Goal: Find specific page/section: Find specific page/section

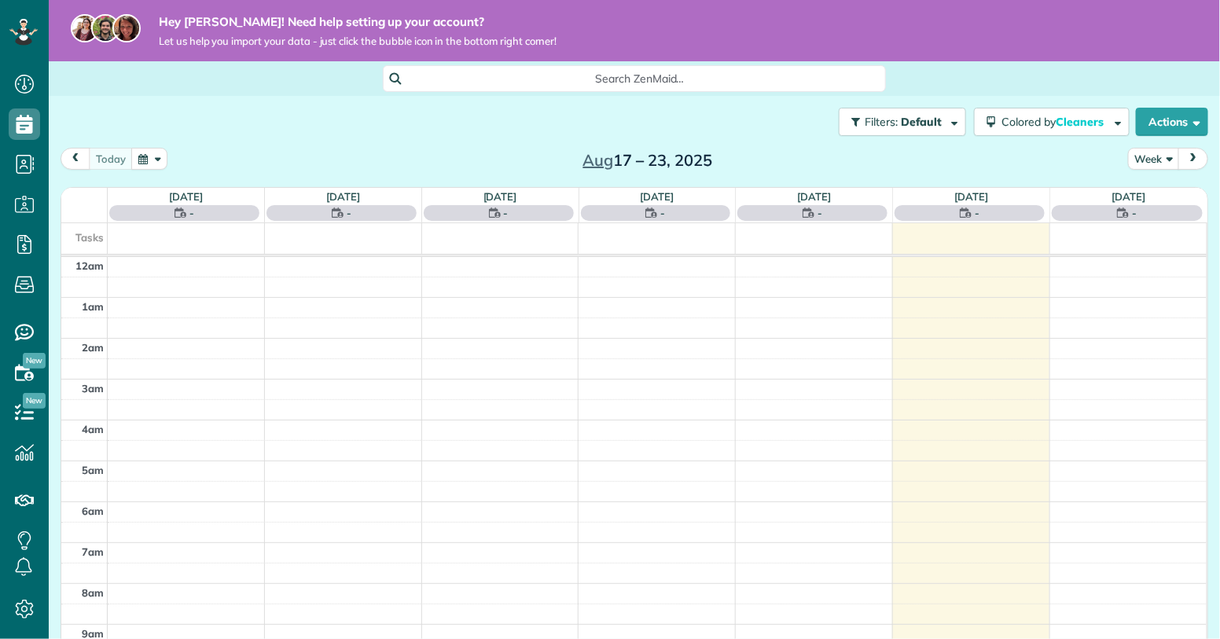
scroll to position [285, 0]
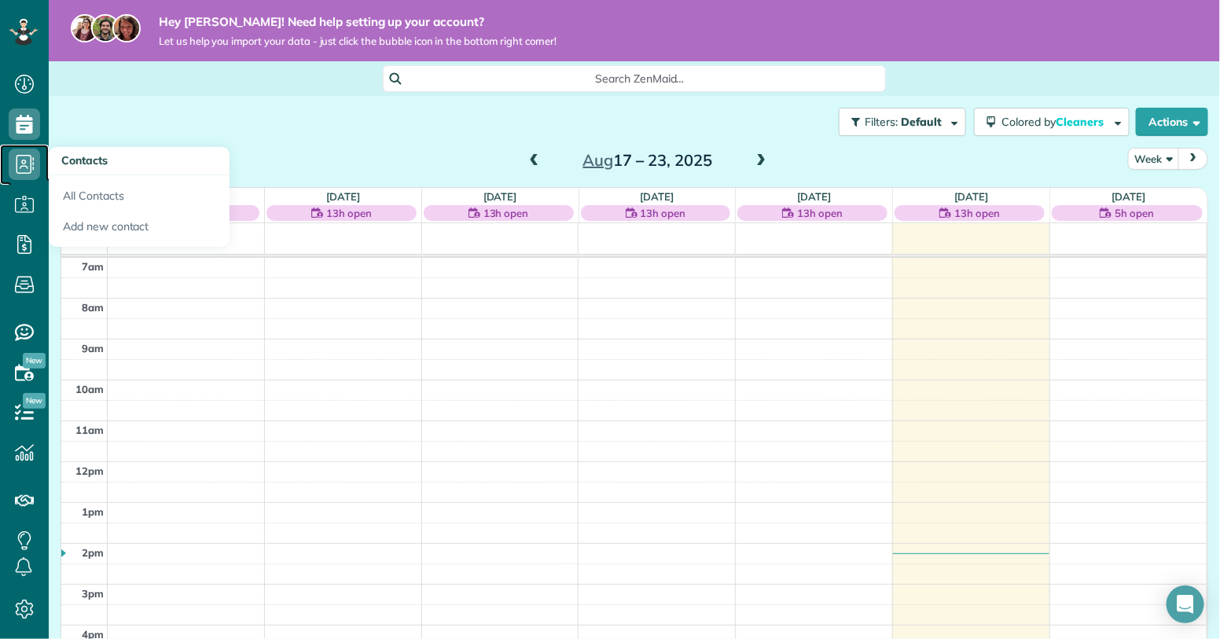
click at [28, 158] on icon at bounding box center [24, 164] width 31 height 31
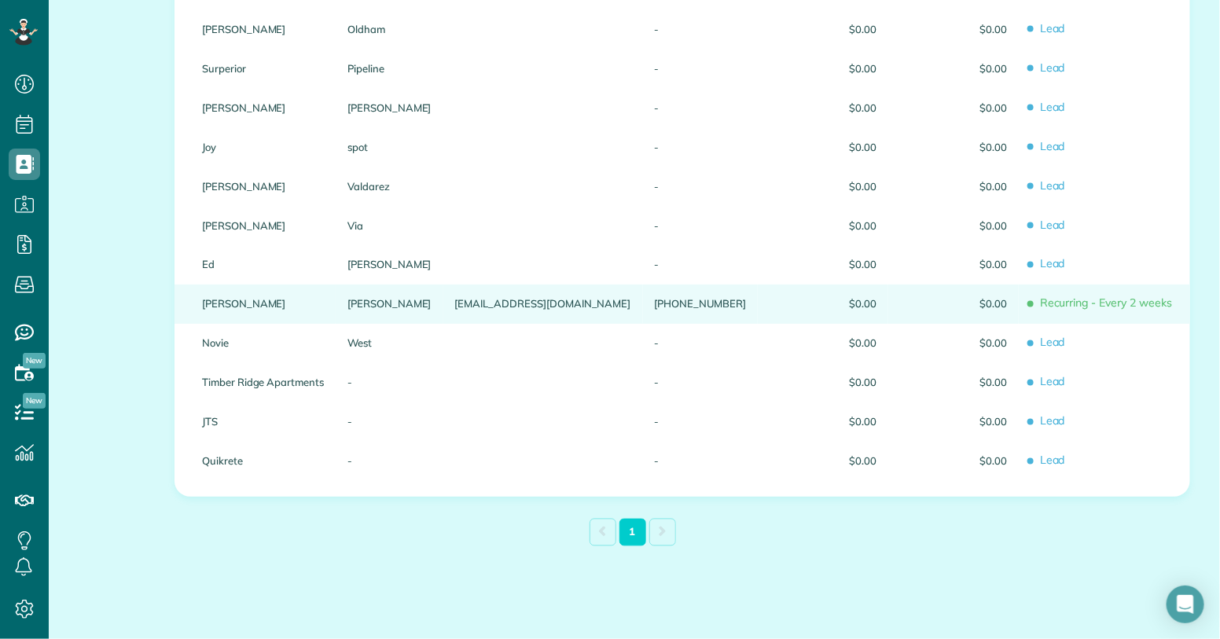
scroll to position [990, 0]
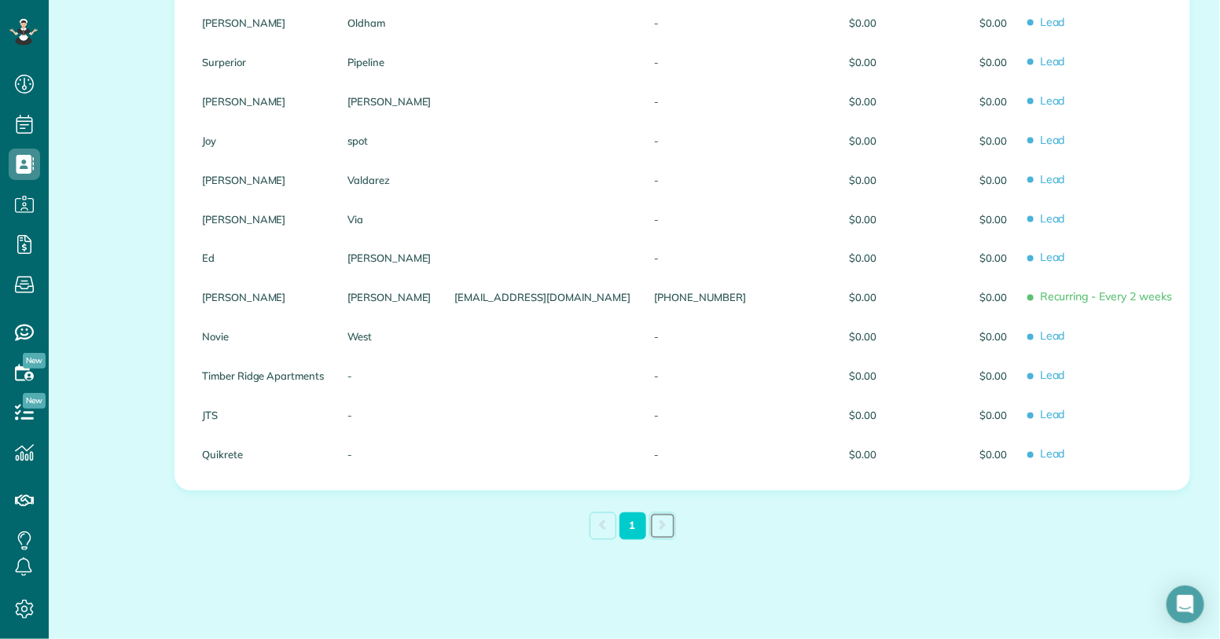
click at [659, 534] on link at bounding box center [662, 527] width 27 height 28
click at [659, 525] on link at bounding box center [662, 527] width 27 height 28
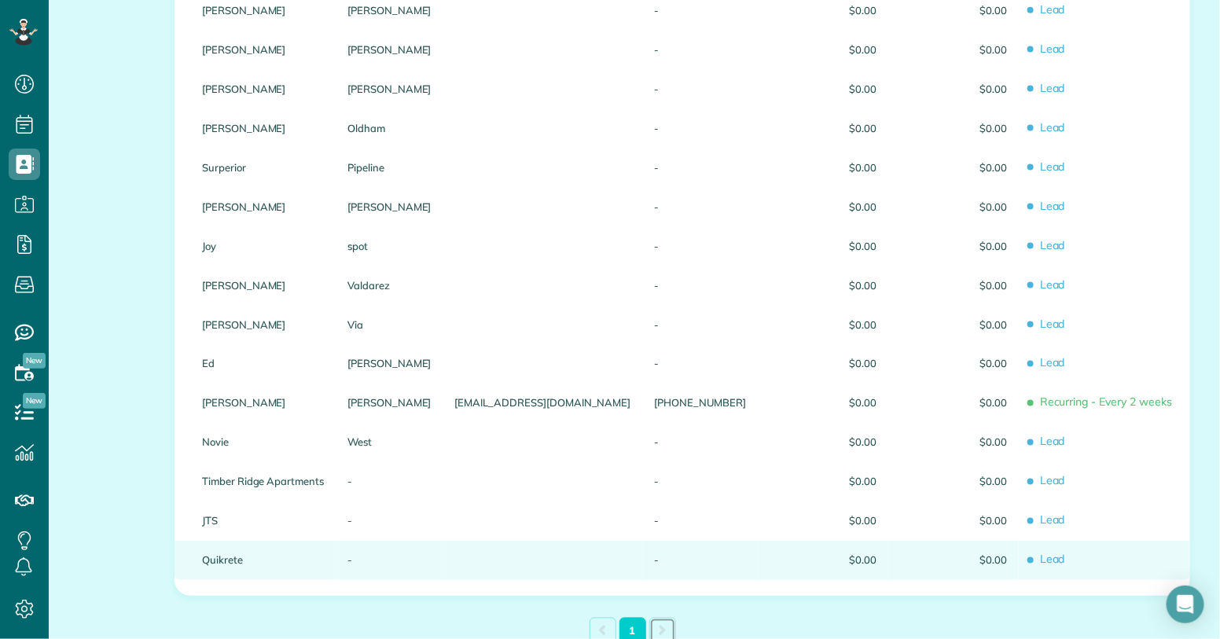
scroll to position [884, 0]
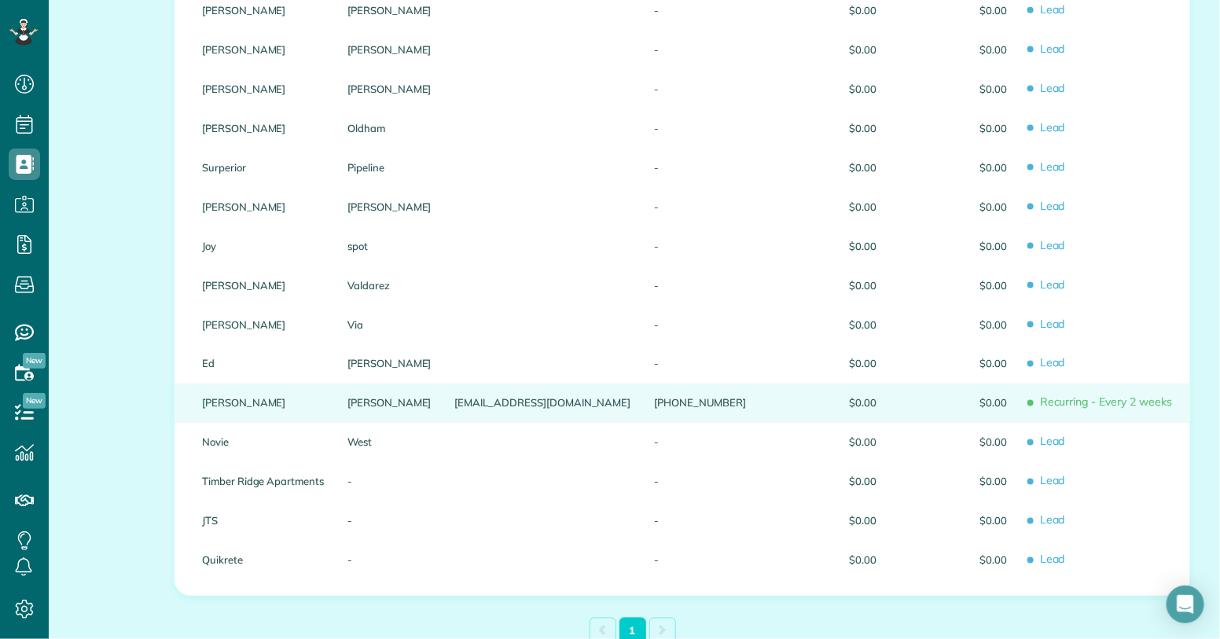
click at [643, 402] on div "[PHONE_NUMBER]" at bounding box center [700, 403] width 115 height 39
click at [900, 406] on span "$0.00" at bounding box center [953, 403] width 107 height 11
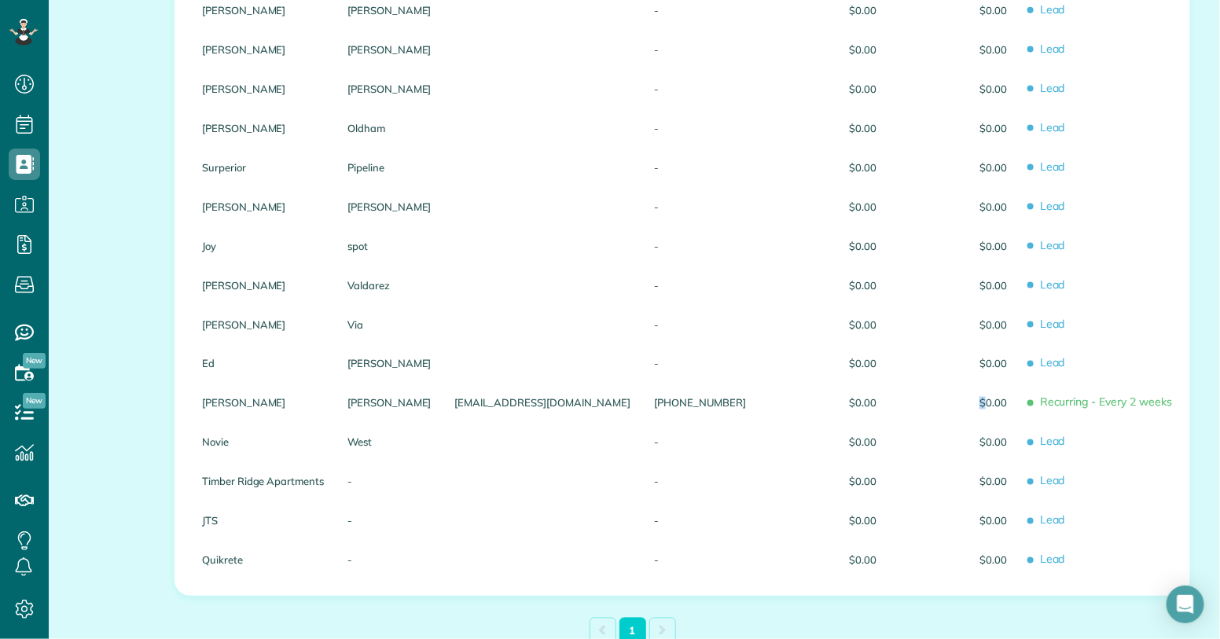
click at [900, 406] on span "$0.00" at bounding box center [953, 403] width 107 height 11
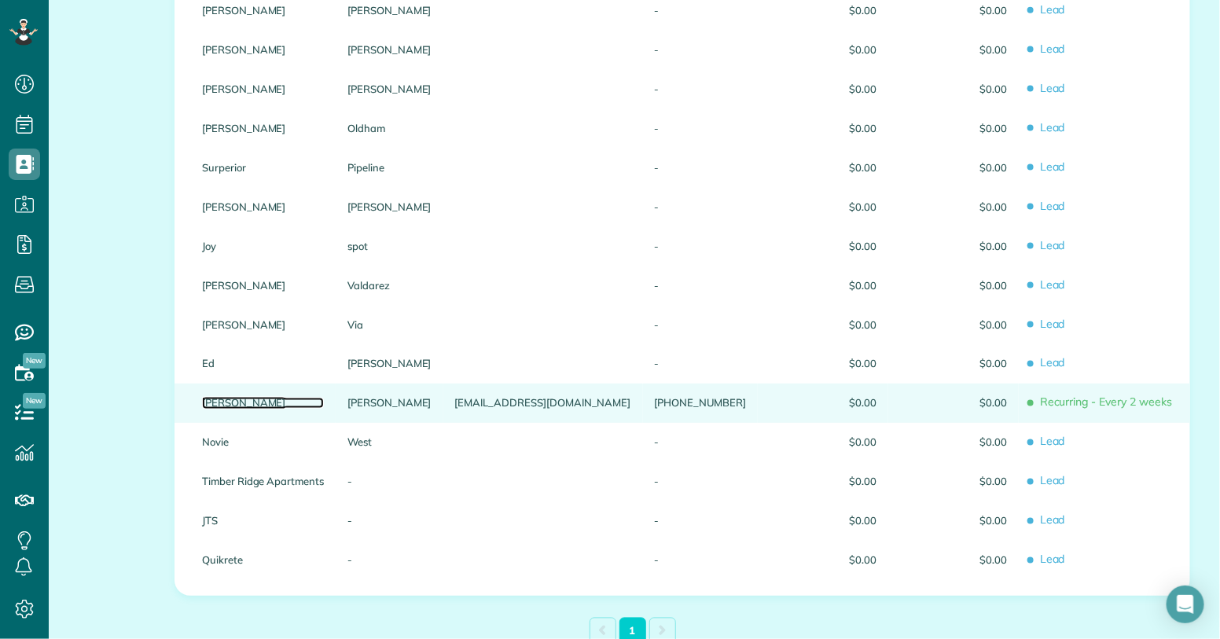
click at [257, 398] on link "[PERSON_NAME]" at bounding box center [263, 403] width 122 height 11
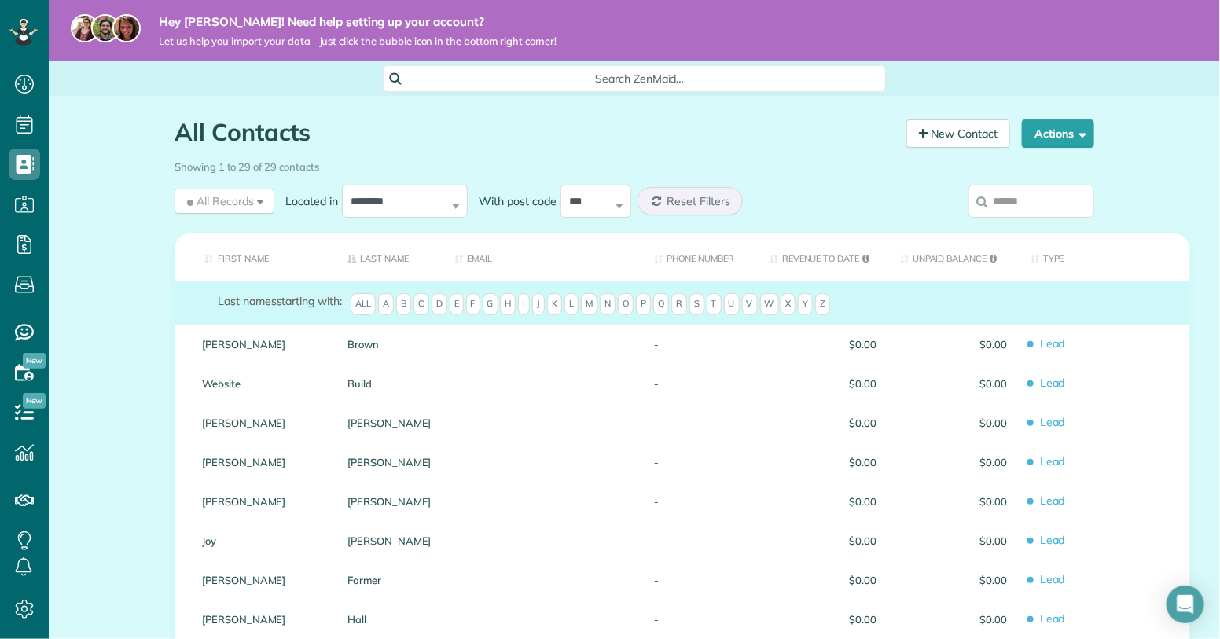
click at [257, 397] on div "Website" at bounding box center [262, 383] width 145 height 39
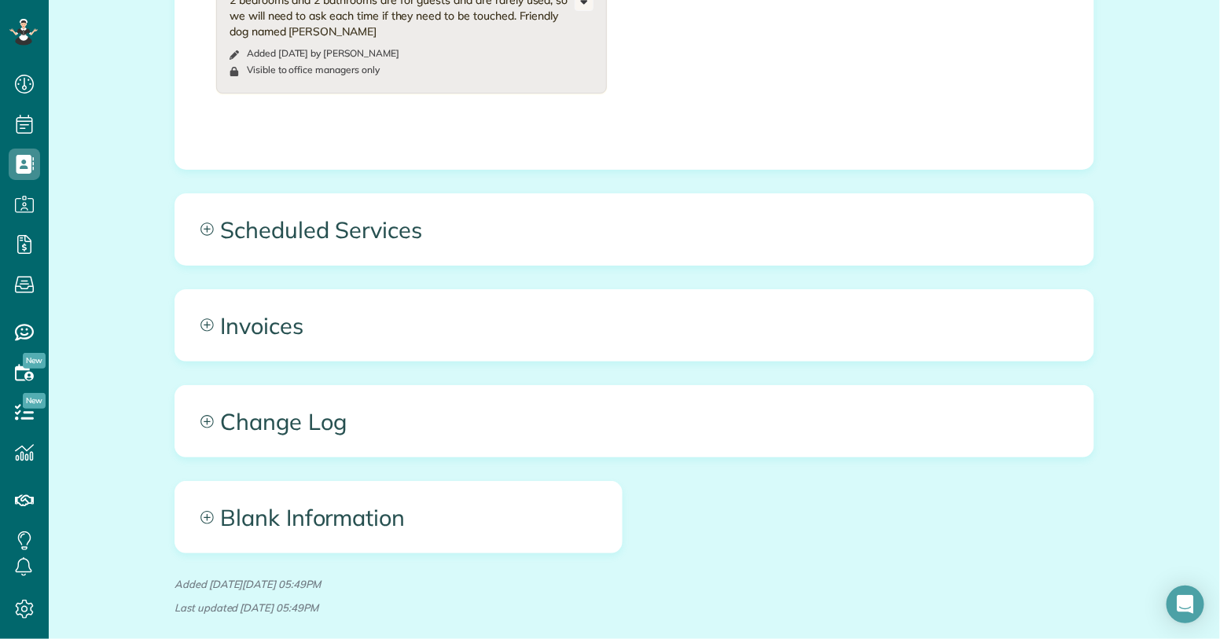
scroll to position [814, 0]
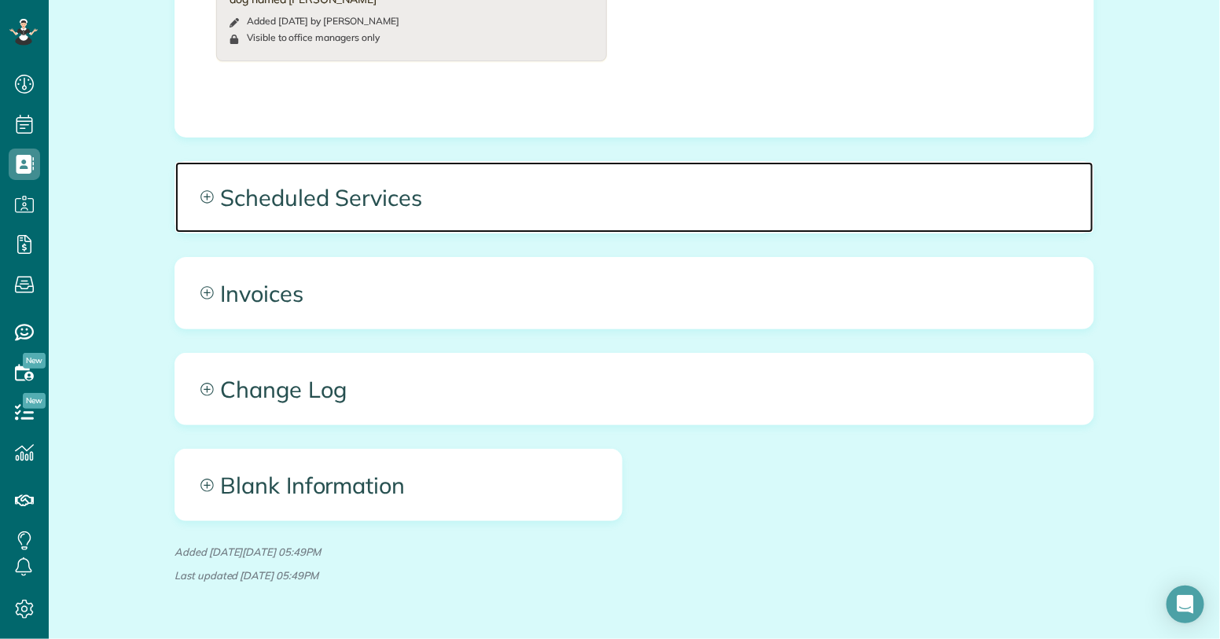
click at [421, 199] on span "Scheduled Services" at bounding box center [634, 197] width 918 height 71
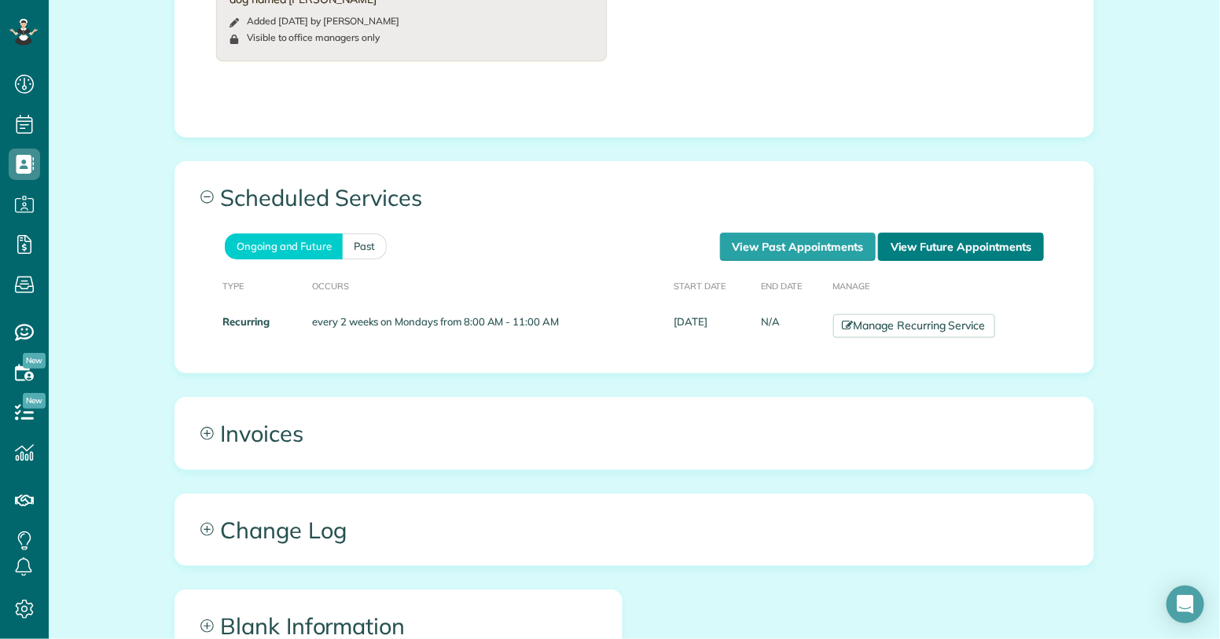
click at [935, 244] on link "View Future Appointments" at bounding box center [961, 247] width 166 height 28
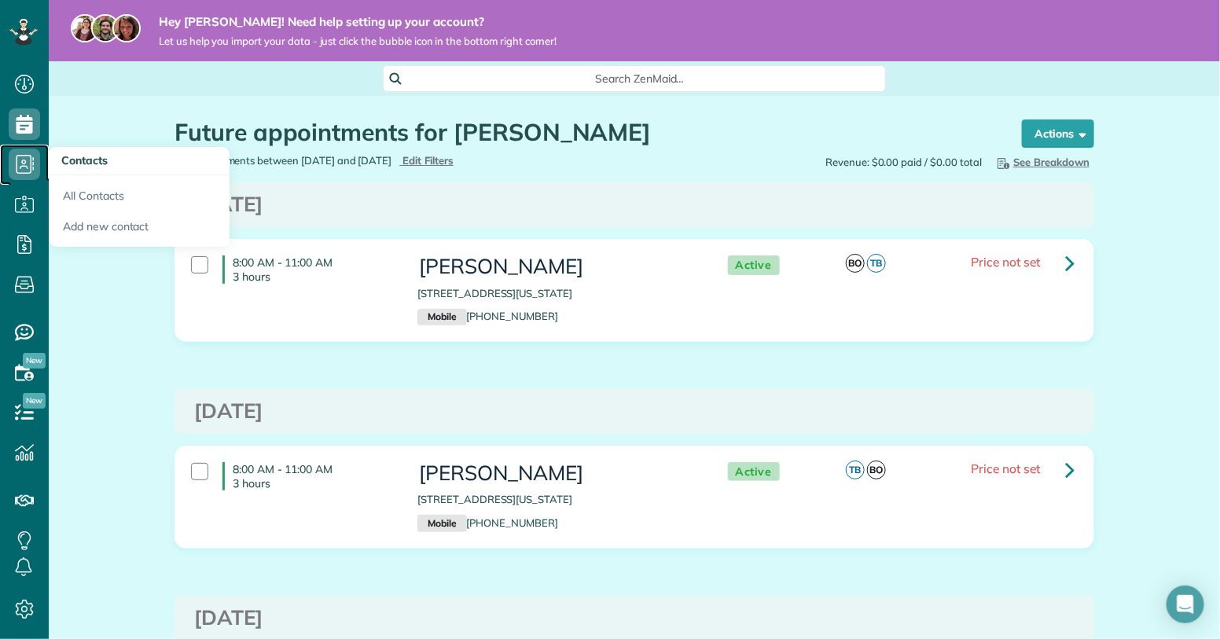
click at [29, 174] on icon at bounding box center [24, 164] width 31 height 31
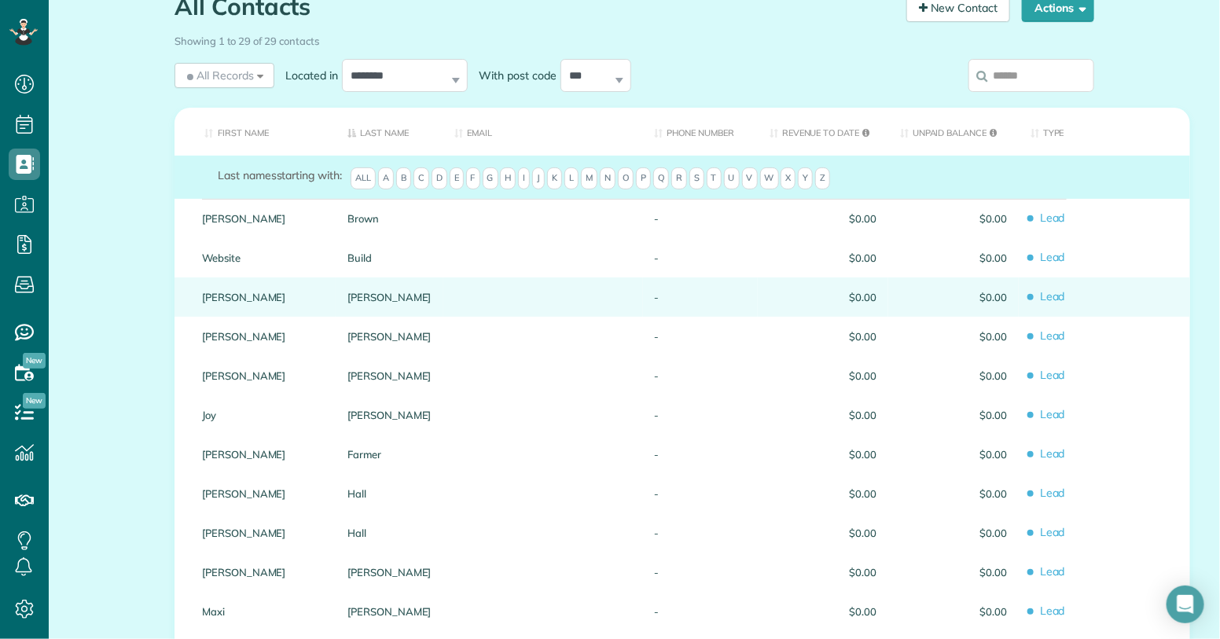
scroll to position [116, 0]
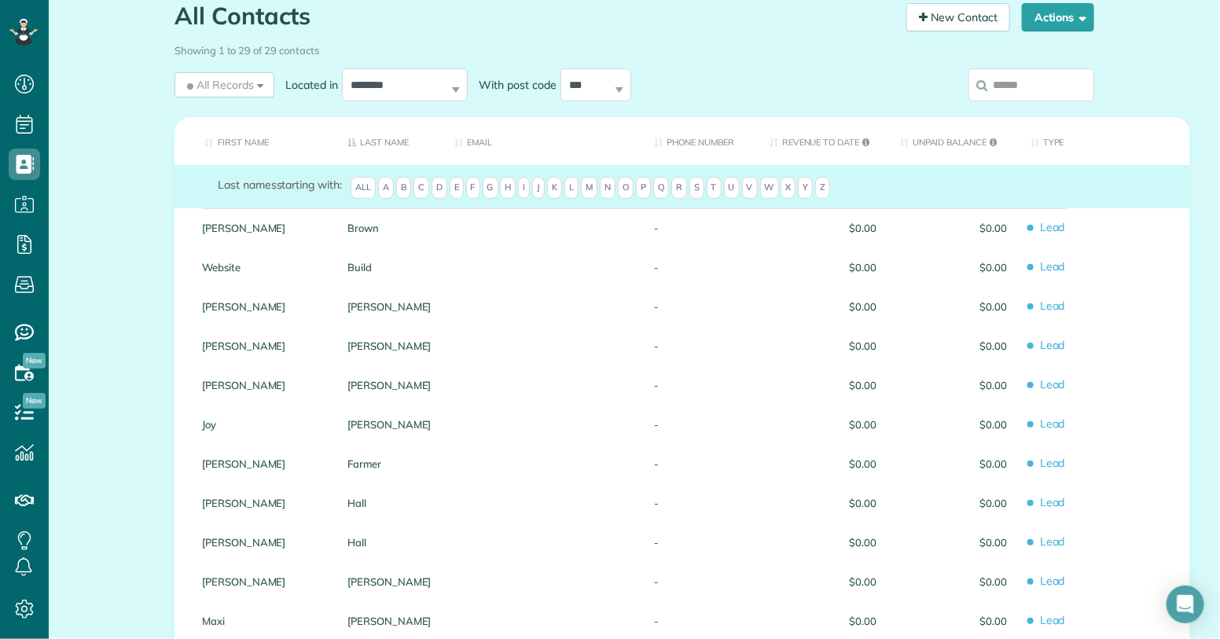
click at [766, 190] on span "W" at bounding box center [769, 188] width 19 height 22
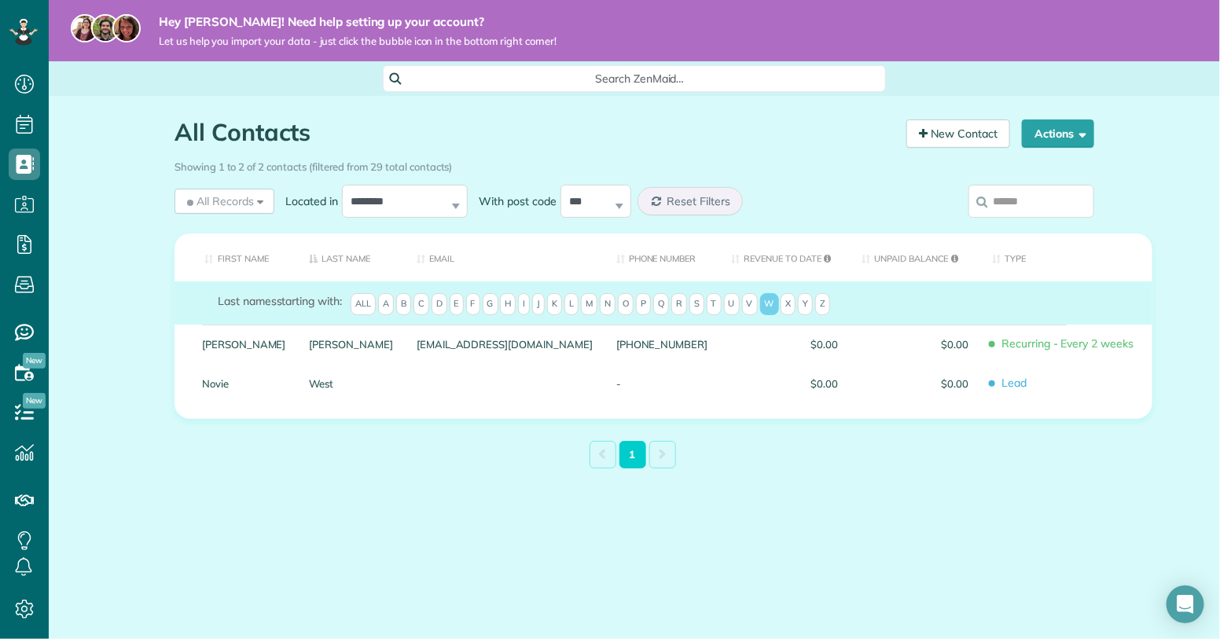
scroll to position [0, 0]
click at [787, 305] on span "X" at bounding box center [788, 304] width 15 height 22
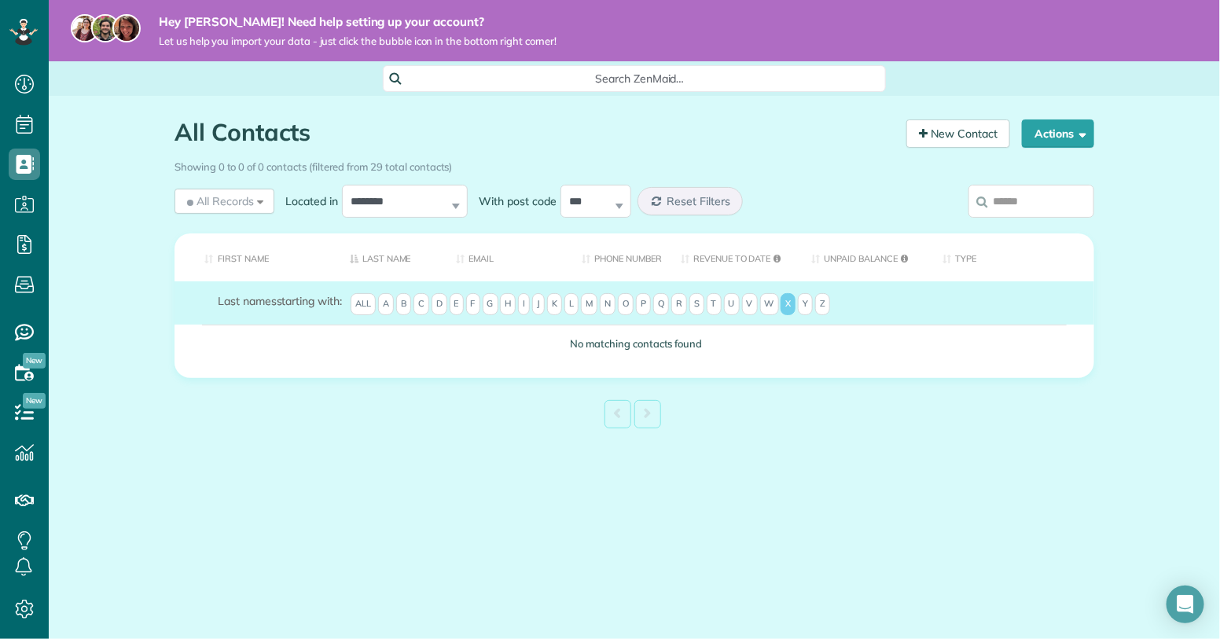
click at [798, 300] on span "Y" at bounding box center [805, 304] width 15 height 22
click at [803, 312] on span "Y" at bounding box center [805, 304] width 15 height 22
click at [821, 311] on span "Z" at bounding box center [822, 304] width 15 height 22
click at [748, 307] on span "V" at bounding box center [750, 304] width 16 height 22
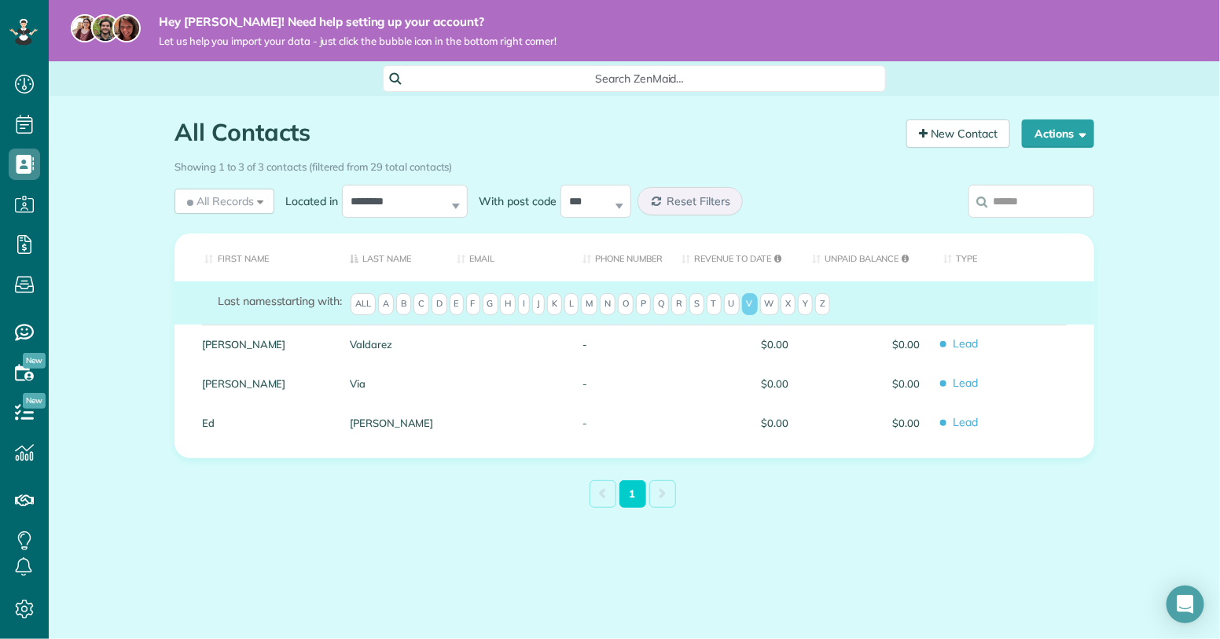
click at [733, 307] on span "U" at bounding box center [732, 304] width 16 height 22
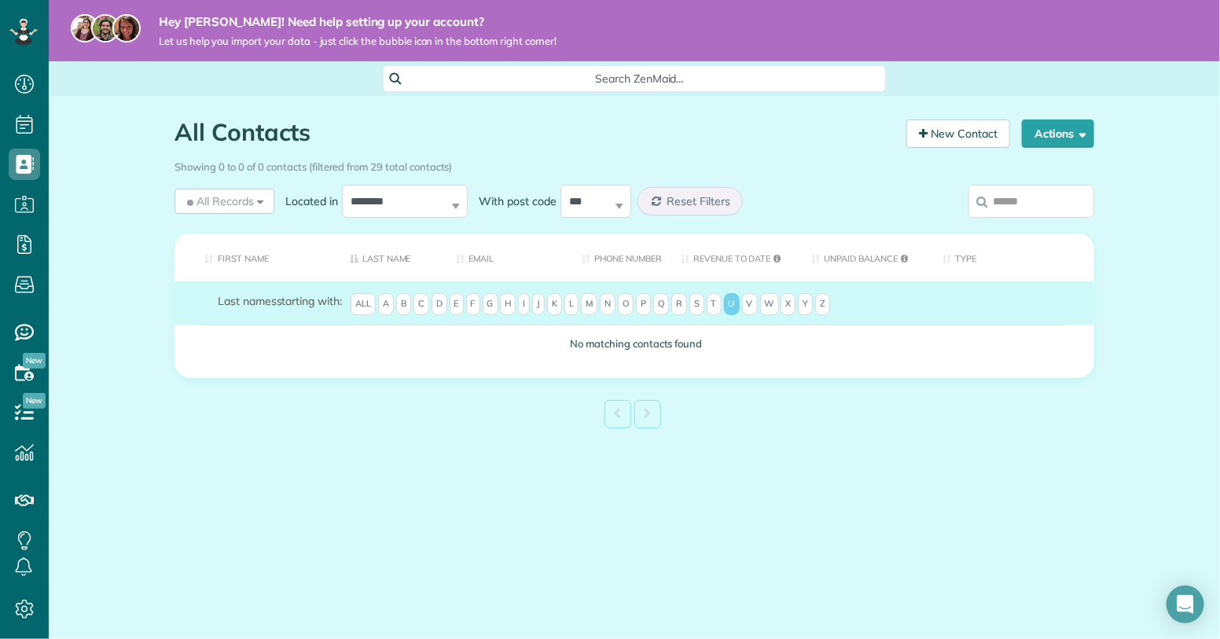
click at [388, 309] on span "A" at bounding box center [386, 304] width 16 height 22
click at [411, 307] on span "B" at bounding box center [403, 304] width 15 height 22
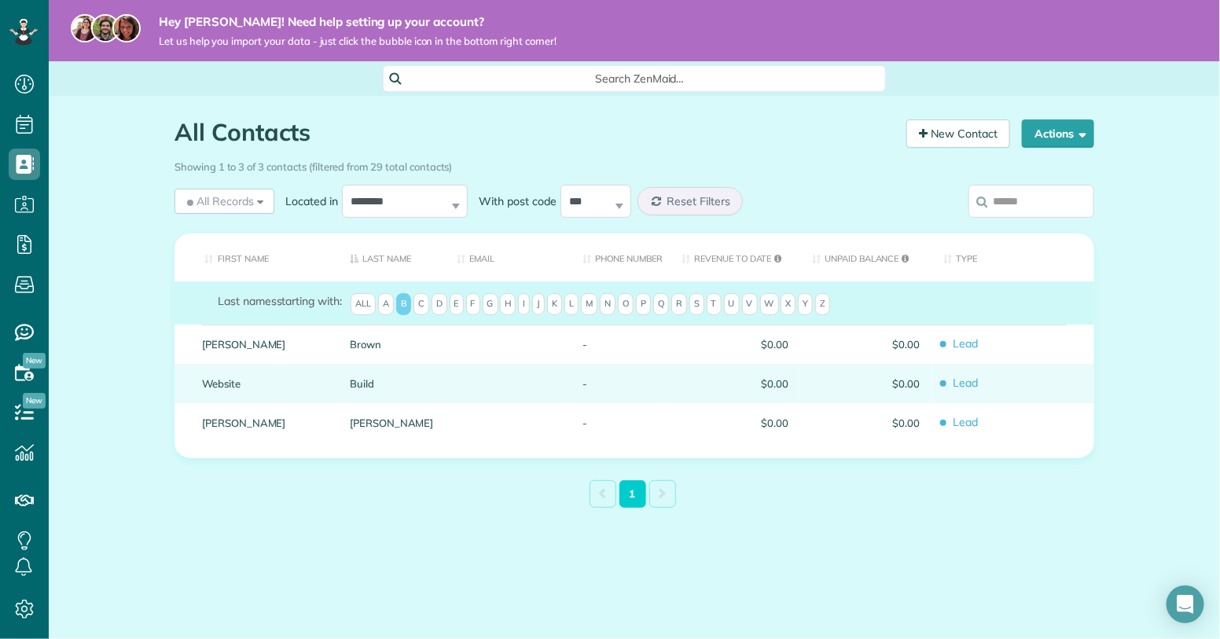
click at [887, 388] on div "$0.00" at bounding box center [865, 383] width 131 height 39
click at [716, 386] on span "$0.00" at bounding box center [735, 383] width 107 height 11
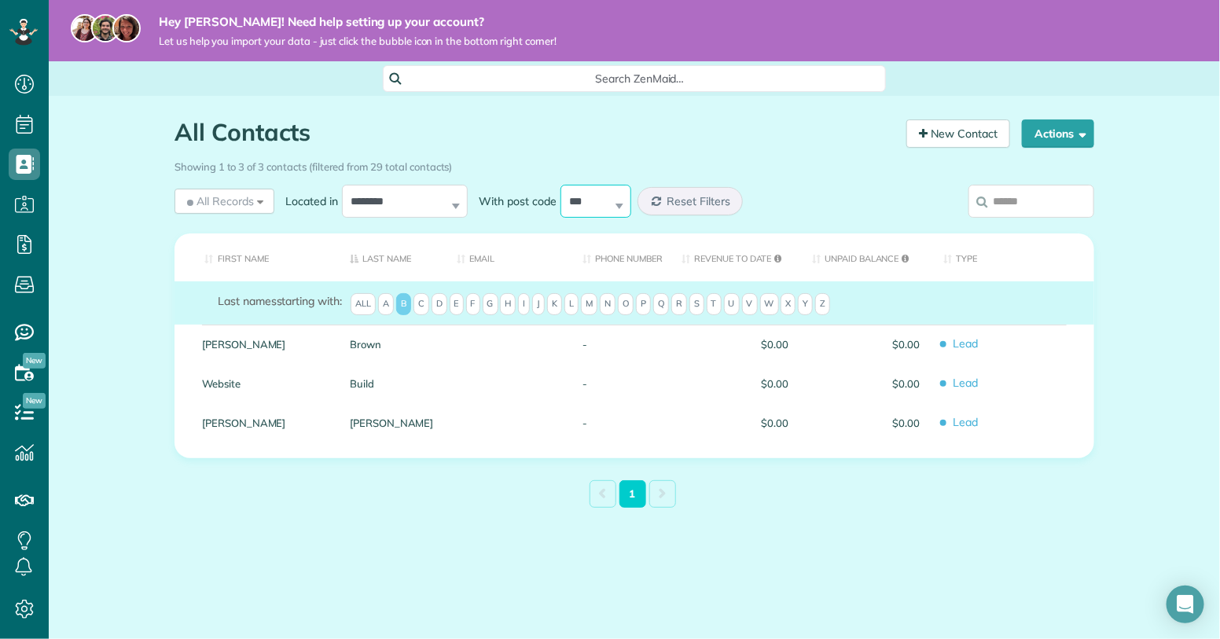
click at [622, 207] on select "*** ***** ***** ***** ***** ***** ***** ***** ***** *" at bounding box center [595, 201] width 71 height 33
click at [1056, 139] on button "Actions" at bounding box center [1058, 133] width 72 height 28
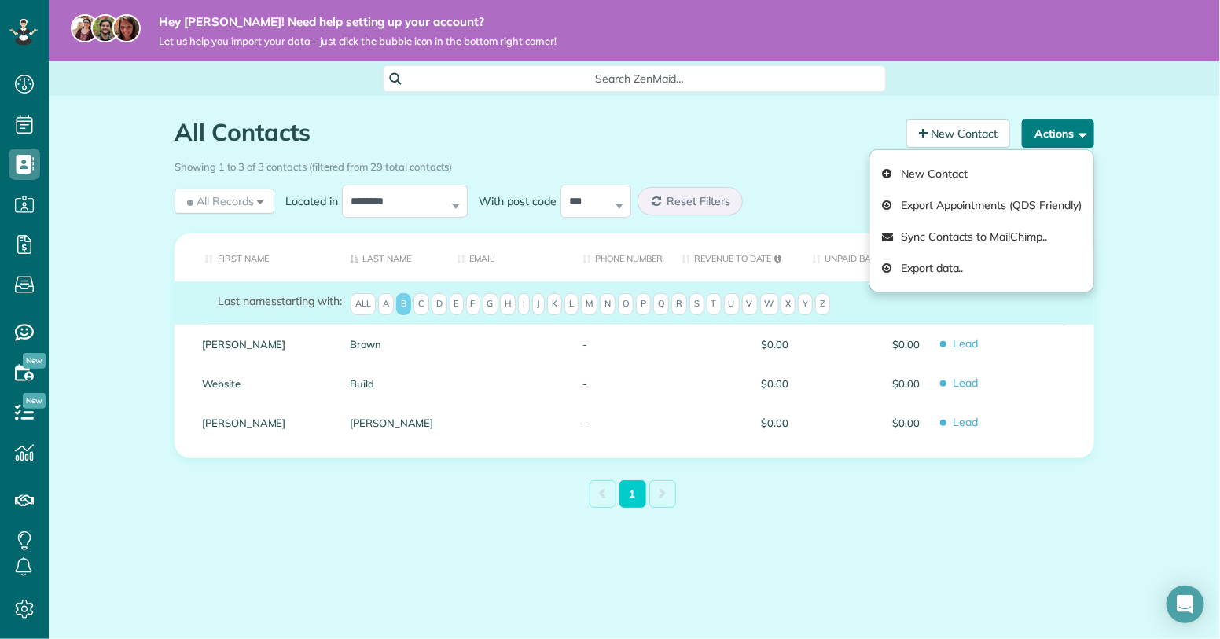
click at [1056, 139] on button "Actions" at bounding box center [1058, 133] width 72 height 28
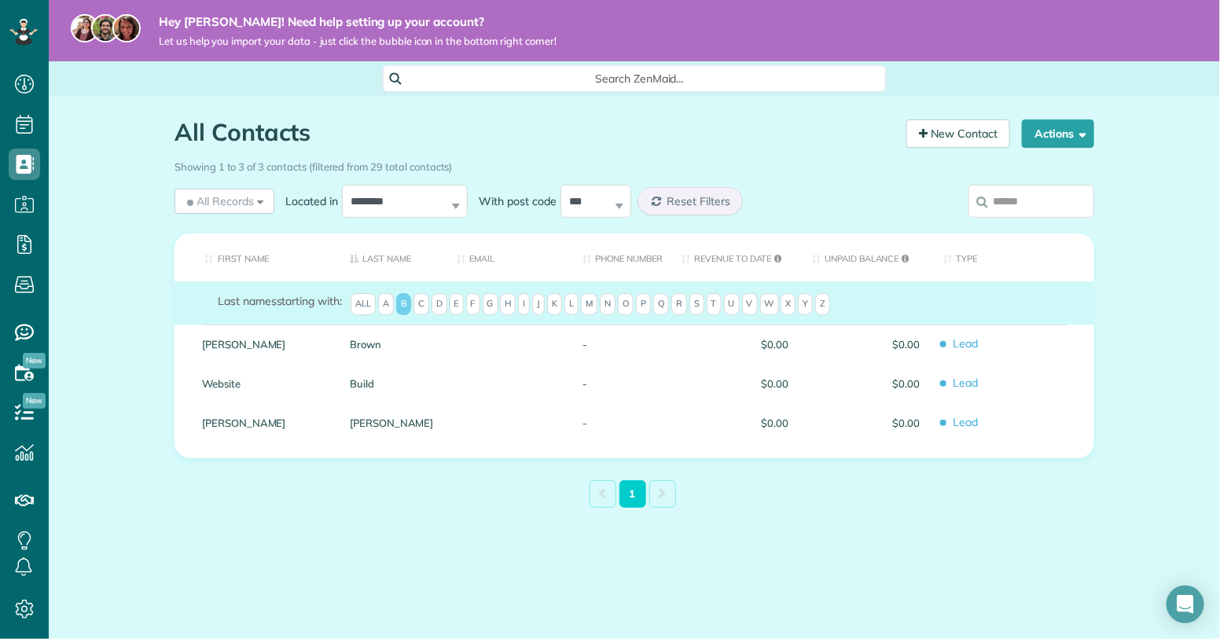
click at [424, 309] on span "C" at bounding box center [421, 304] width 16 height 22
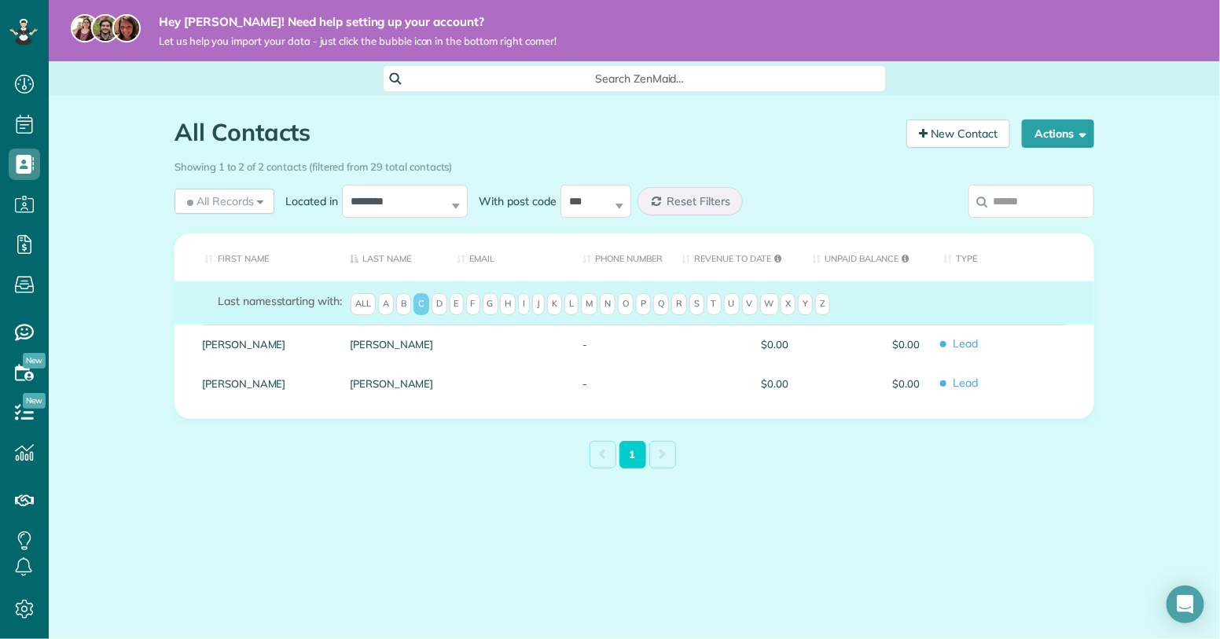
click at [443, 300] on span "D" at bounding box center [440, 304] width 16 height 22
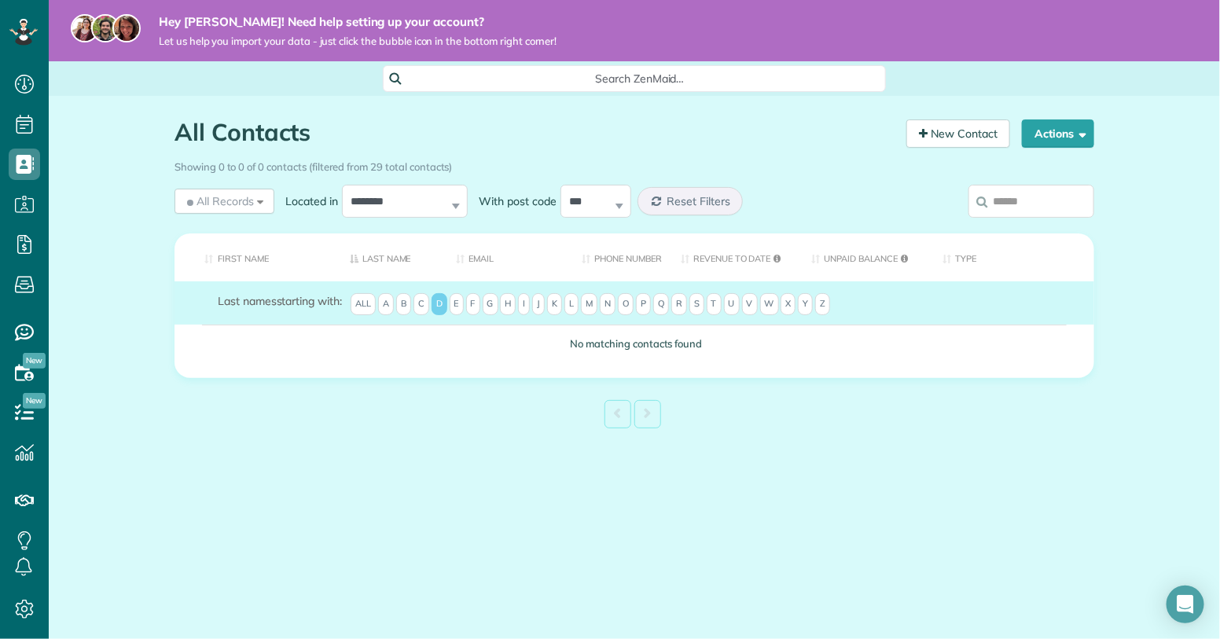
click at [455, 301] on span "E" at bounding box center [457, 304] width 14 height 22
click at [474, 310] on span "F" at bounding box center [473, 304] width 14 height 22
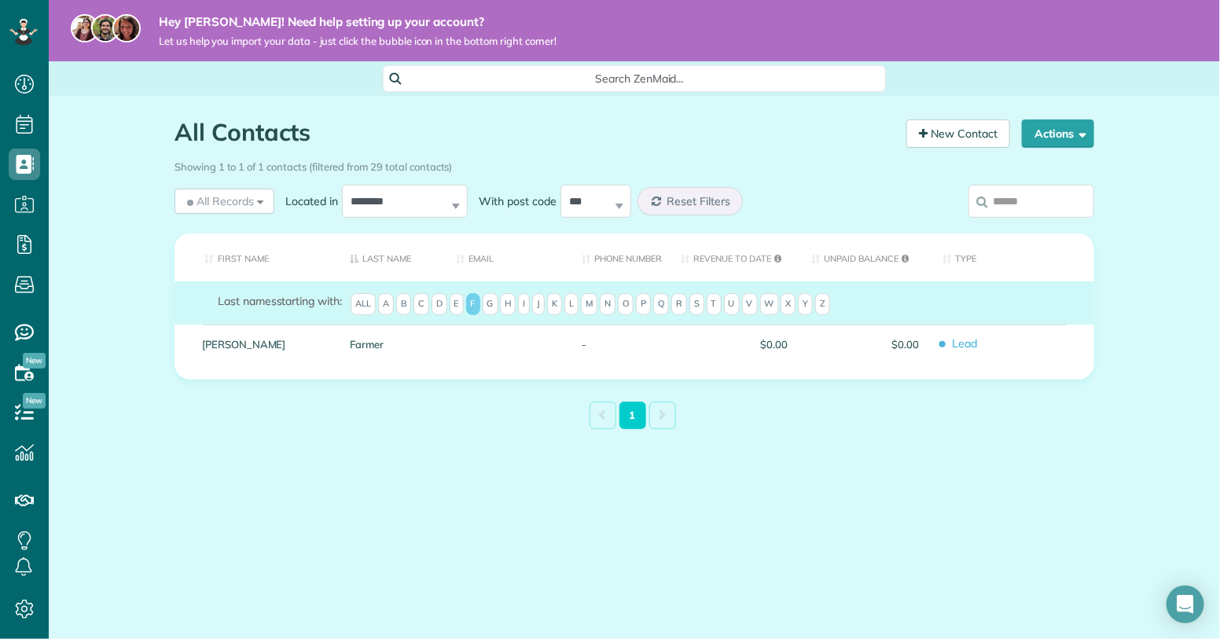
click at [488, 306] on span "G" at bounding box center [491, 304] width 16 height 22
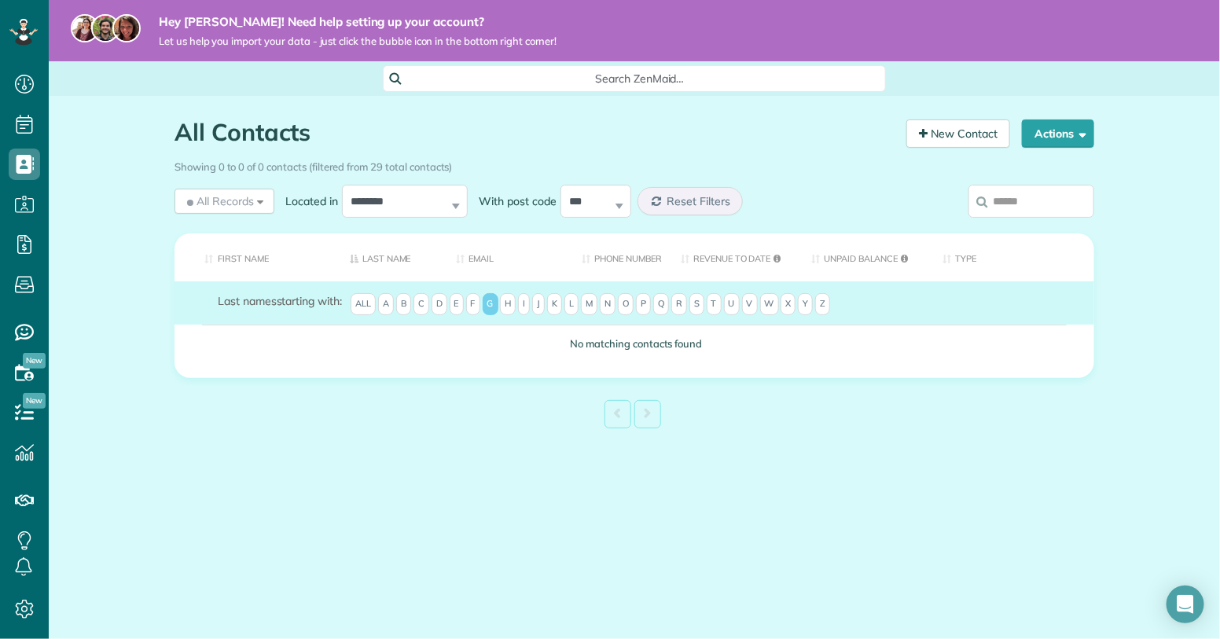
click at [512, 311] on span "H" at bounding box center [508, 304] width 16 height 22
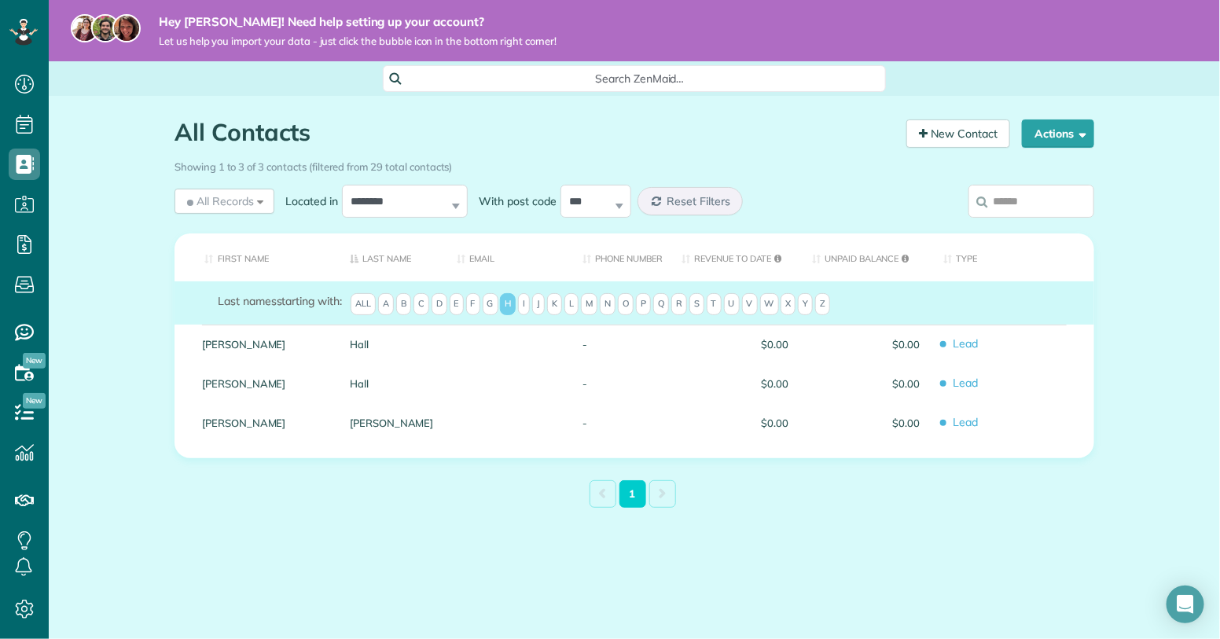
click at [524, 306] on span "I" at bounding box center [524, 304] width 12 height 22
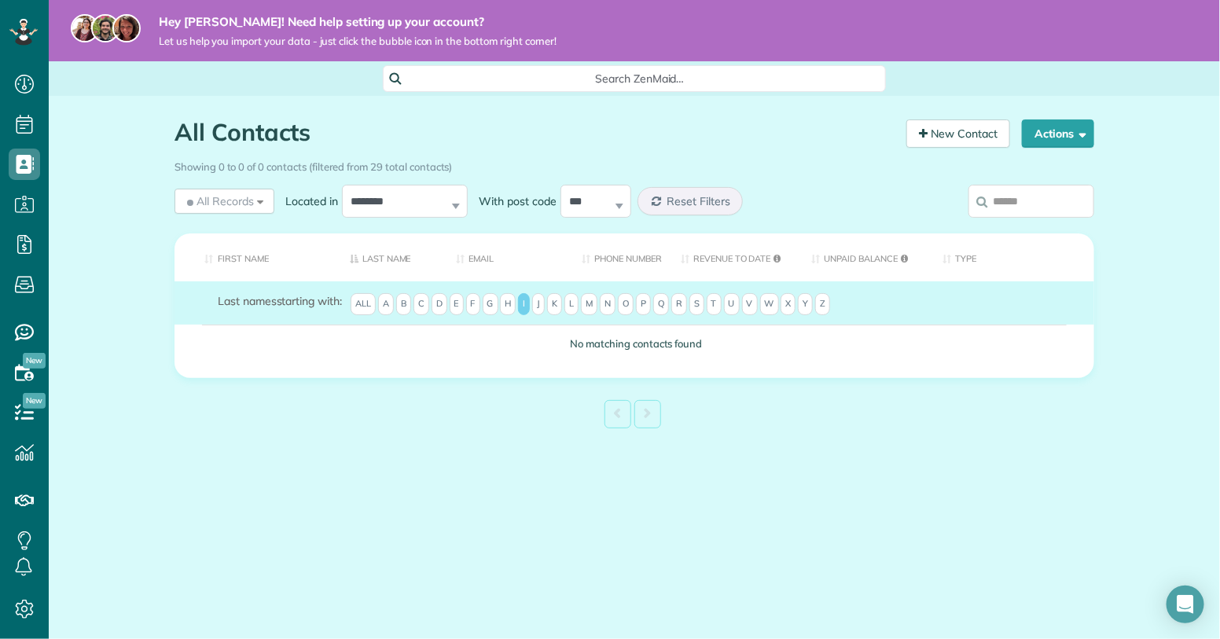
click at [543, 307] on span "J" at bounding box center [538, 304] width 13 height 22
click at [553, 307] on span "K" at bounding box center [554, 304] width 15 height 22
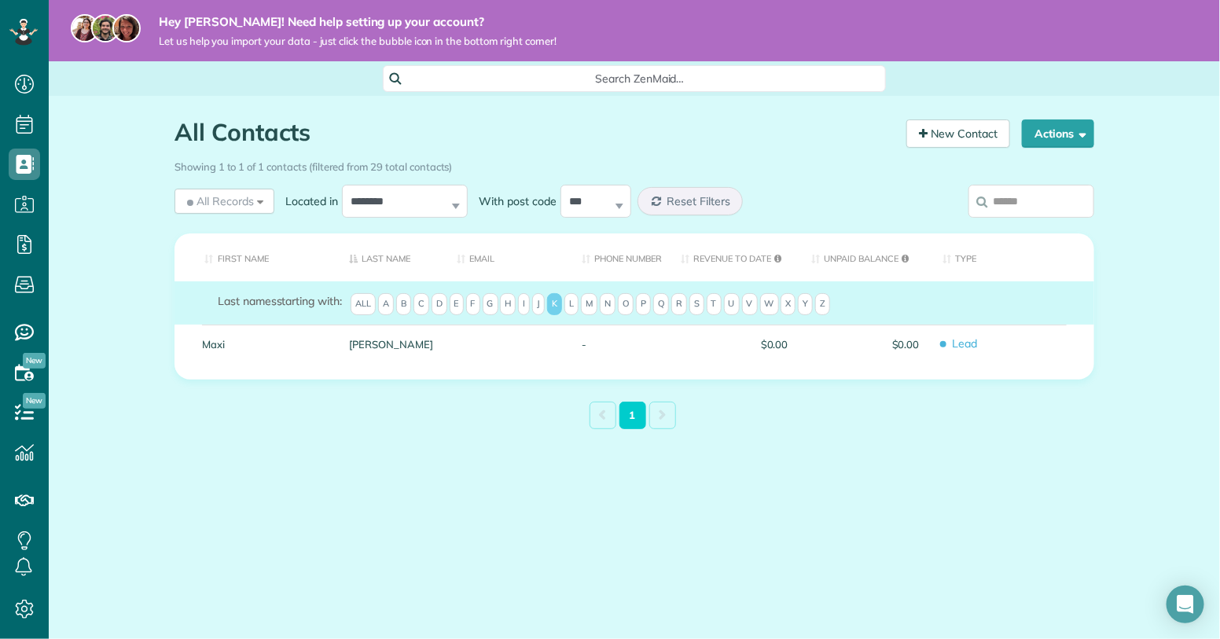
click at [570, 307] on span "L" at bounding box center [571, 304] width 14 height 22
click at [592, 307] on span "M" at bounding box center [589, 304] width 17 height 22
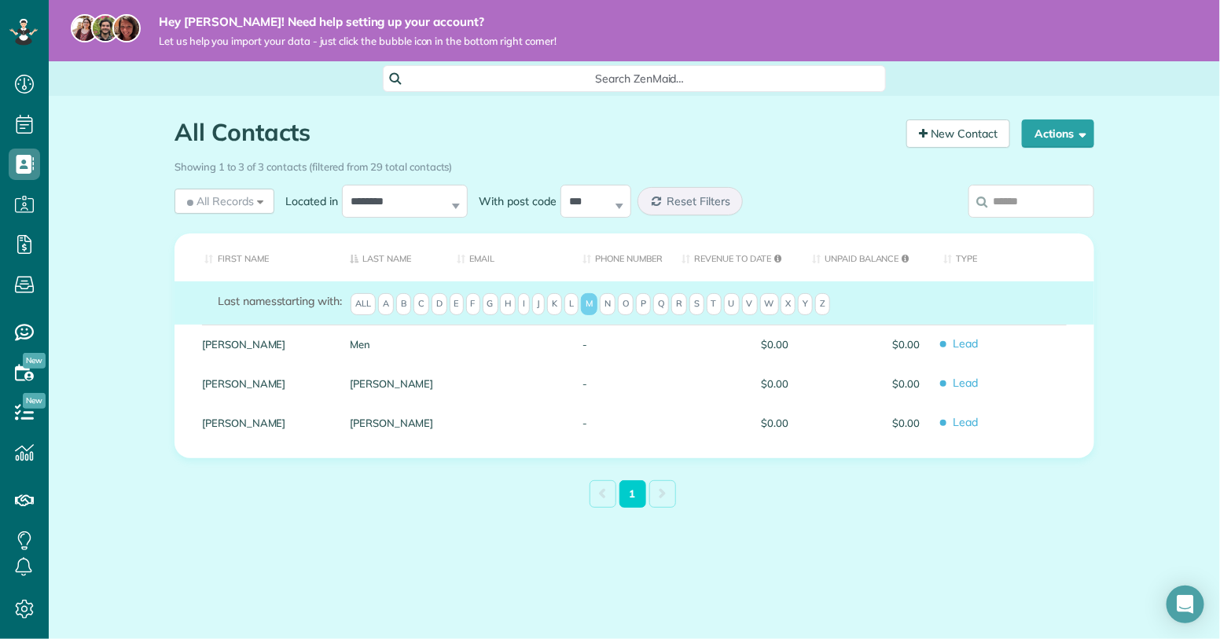
click at [606, 307] on span "N" at bounding box center [608, 304] width 16 height 22
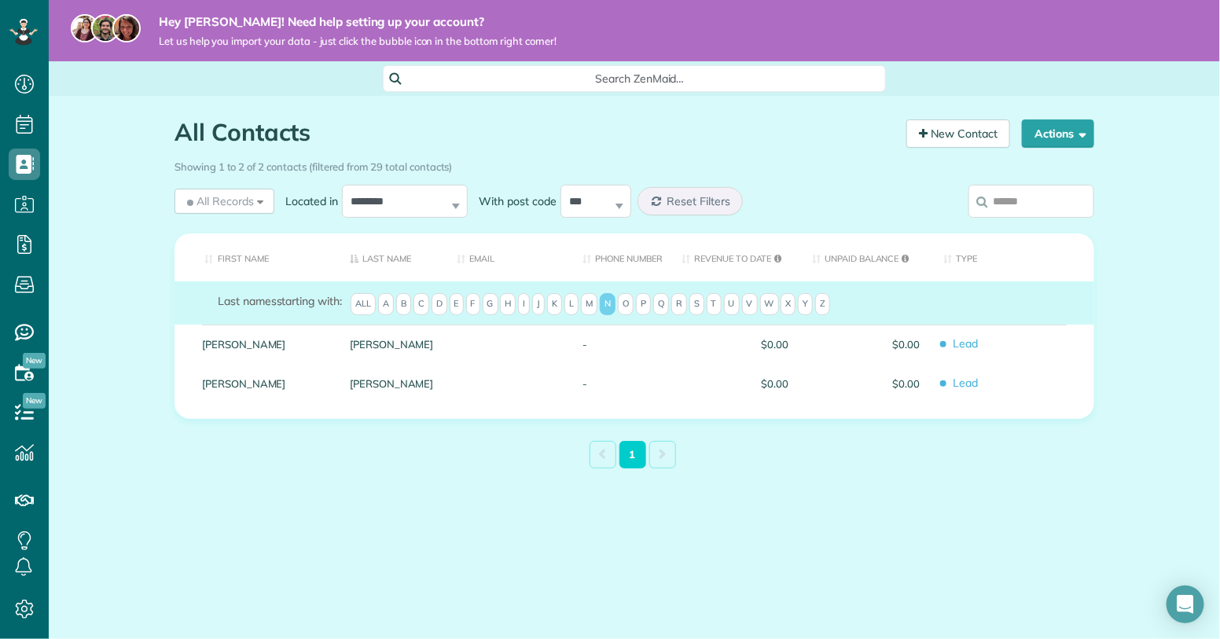
click at [623, 311] on span "O" at bounding box center [626, 304] width 16 height 22
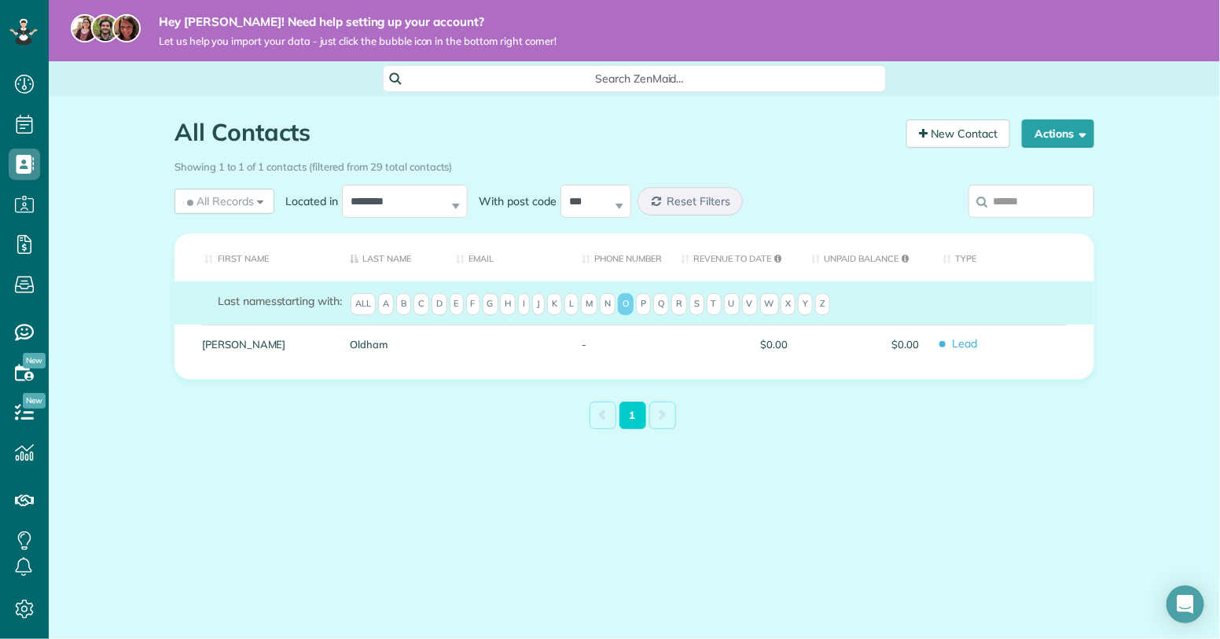
click at [641, 307] on span "P" at bounding box center [643, 304] width 15 height 22
click at [658, 305] on span "Q" at bounding box center [661, 304] width 16 height 22
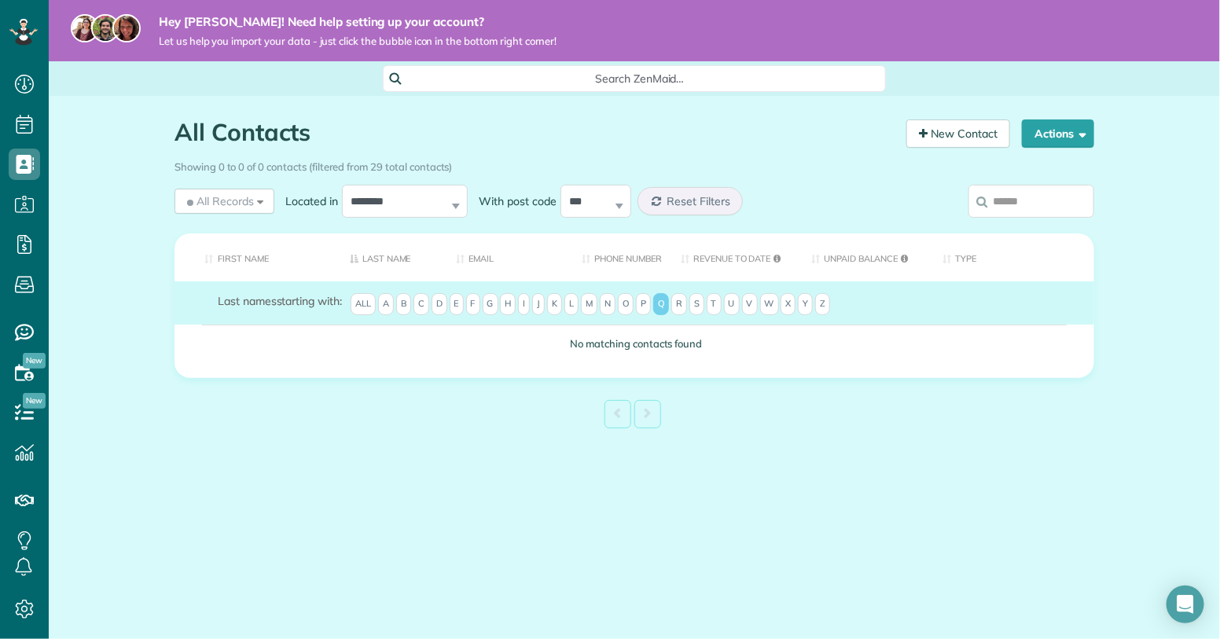
click at [660, 305] on span "Q" at bounding box center [661, 304] width 16 height 22
click at [575, 402] on div at bounding box center [634, 416] width 527 height 35
click at [679, 303] on span "R" at bounding box center [679, 304] width 16 height 22
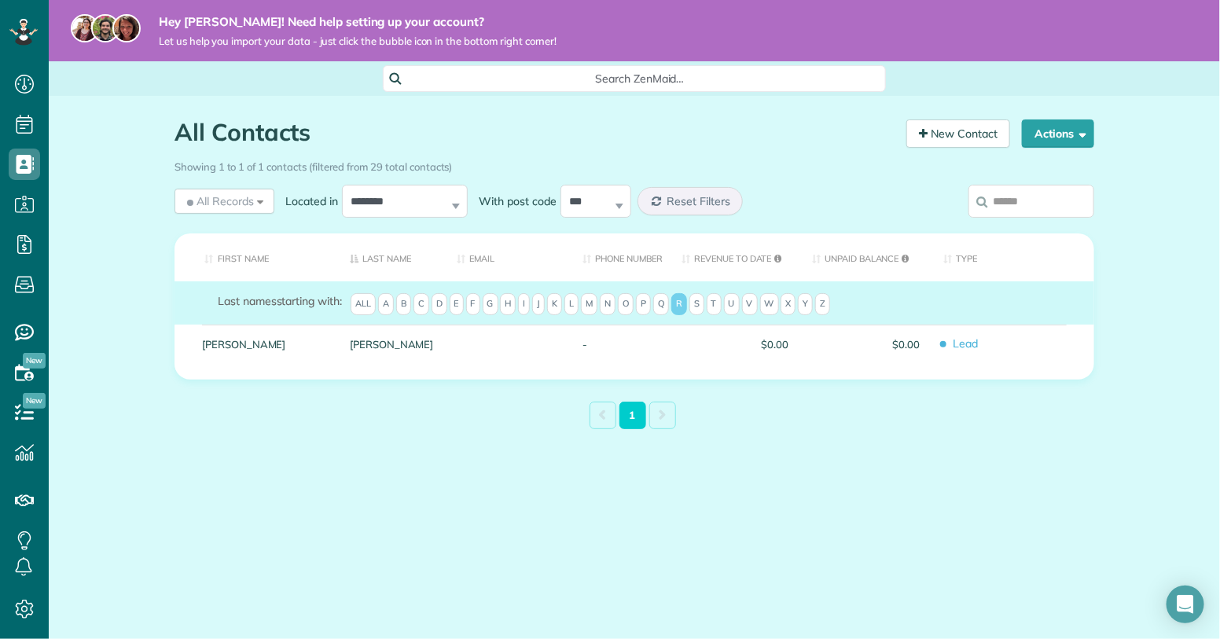
click at [694, 306] on span "S" at bounding box center [696, 304] width 15 height 22
click at [711, 309] on span "T" at bounding box center [714, 304] width 15 height 22
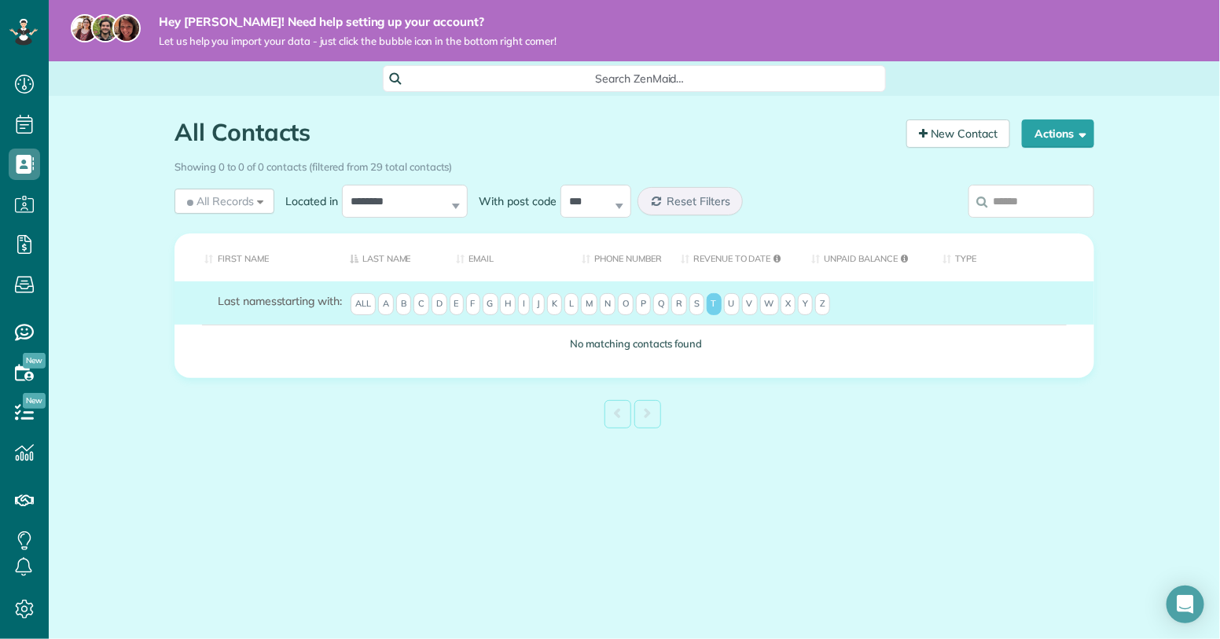
click at [726, 304] on span "U" at bounding box center [732, 304] width 16 height 22
click at [742, 306] on span "V" at bounding box center [750, 304] width 16 height 22
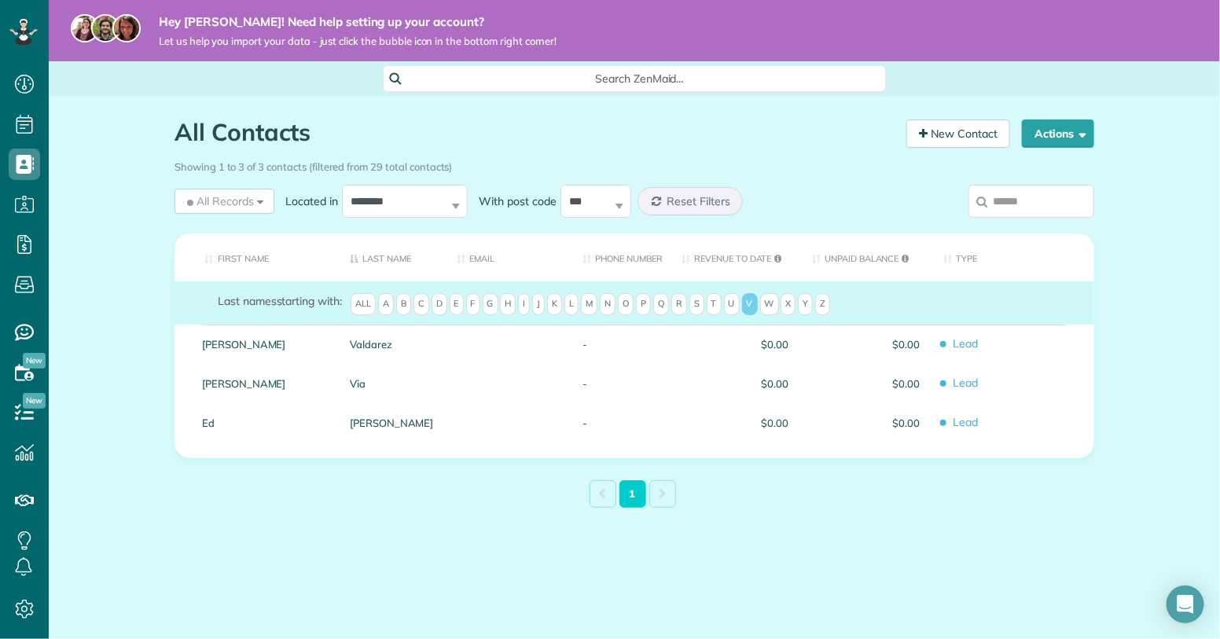
click at [766, 306] on span "W" at bounding box center [769, 304] width 19 height 22
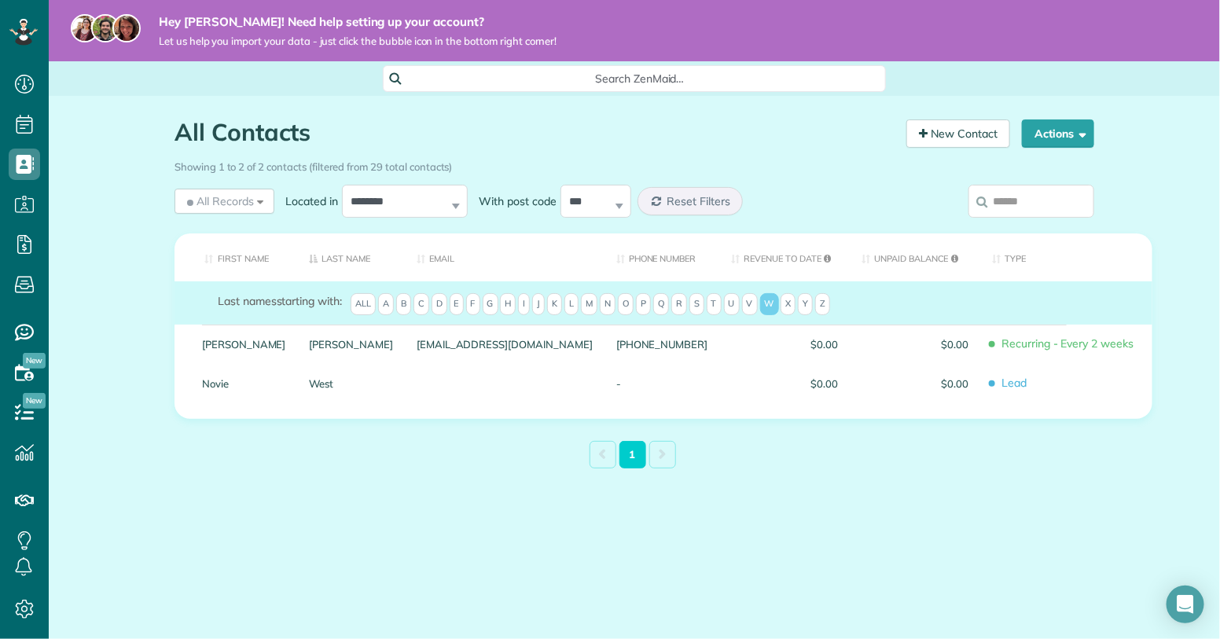
click at [663, 309] on span "Q" at bounding box center [661, 304] width 16 height 22
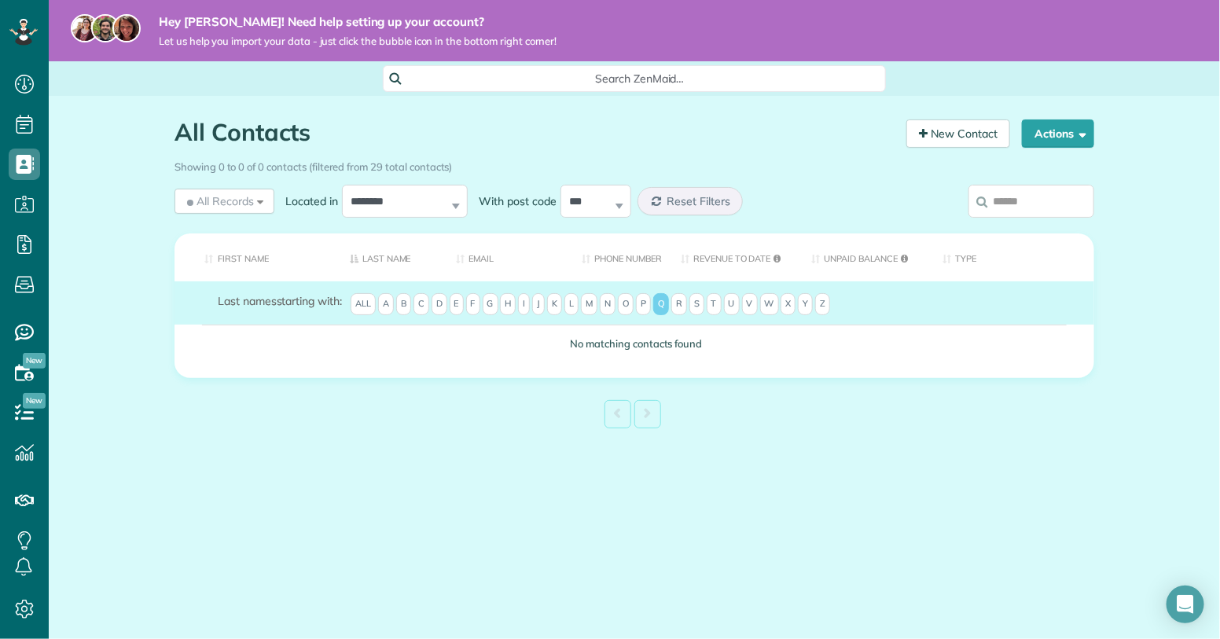
click at [539, 311] on span "J" at bounding box center [538, 304] width 13 height 22
click at [542, 305] on span "J" at bounding box center [538, 304] width 13 height 22
click at [865, 197] on div "All Records All Records All Customers Leads Former Customers Recurring Customer…" at bounding box center [516, 201] width 707 height 41
click at [1180, 612] on icon "Open Intercom Messenger" at bounding box center [1185, 604] width 20 height 20
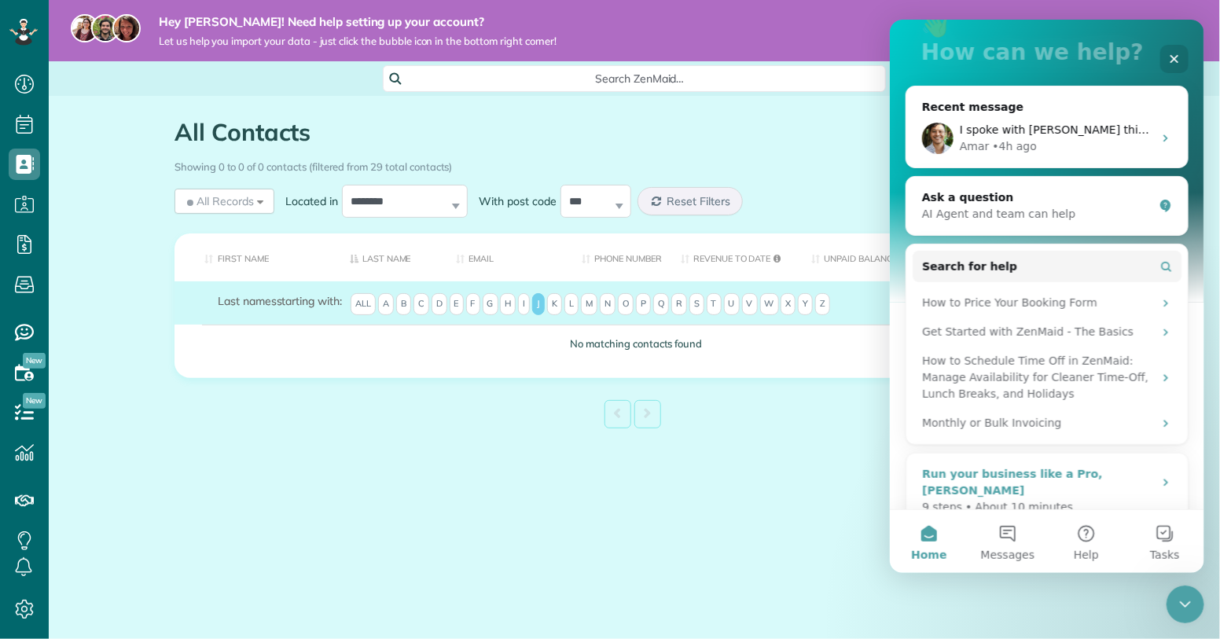
scroll to position [165, 0]
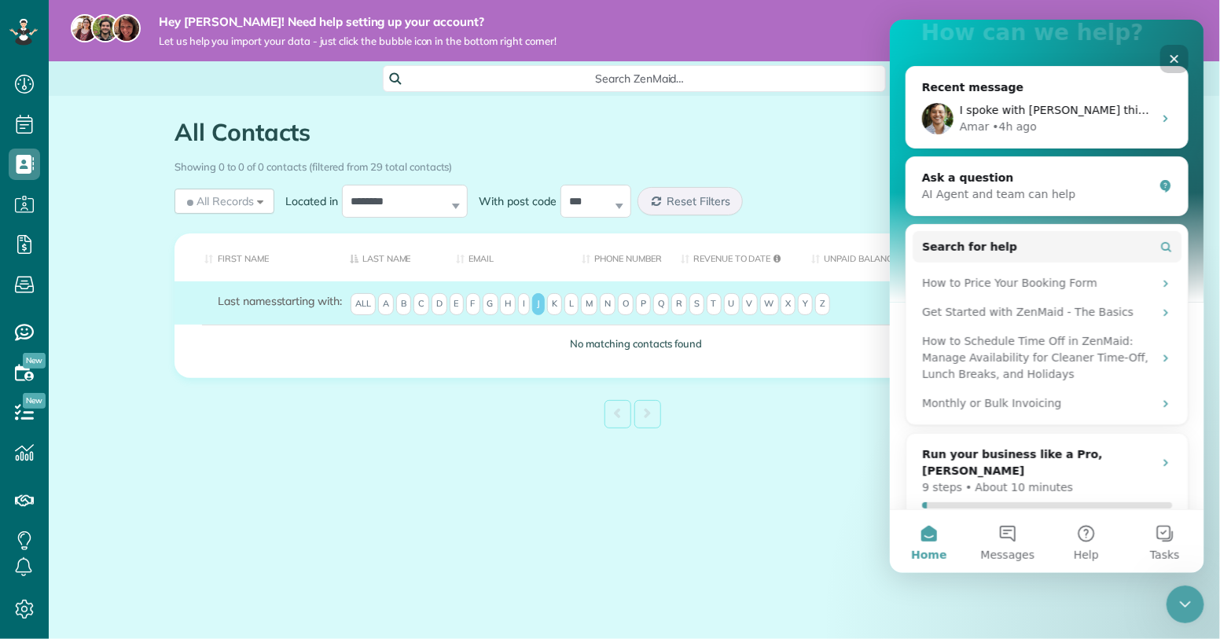
click at [1185, 56] on div "Close" at bounding box center [1173, 58] width 28 height 28
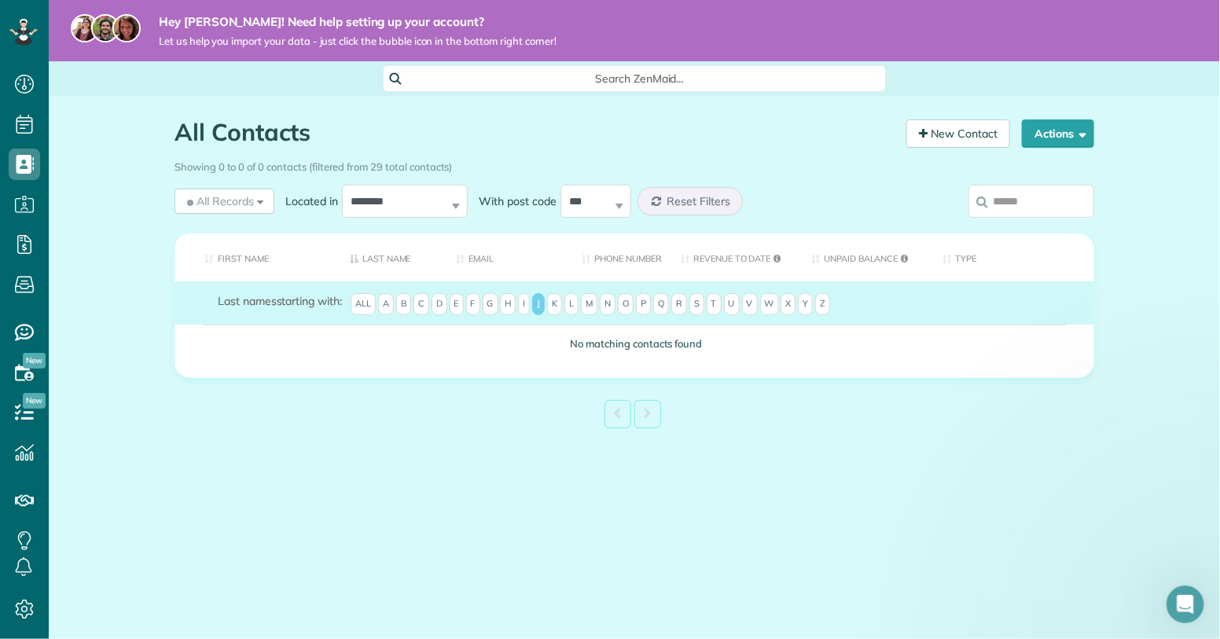
click at [1167, 58] on div "Hey [PERSON_NAME]! Need help setting up your account? Let us help you import yo…" at bounding box center [634, 30] width 1171 height 61
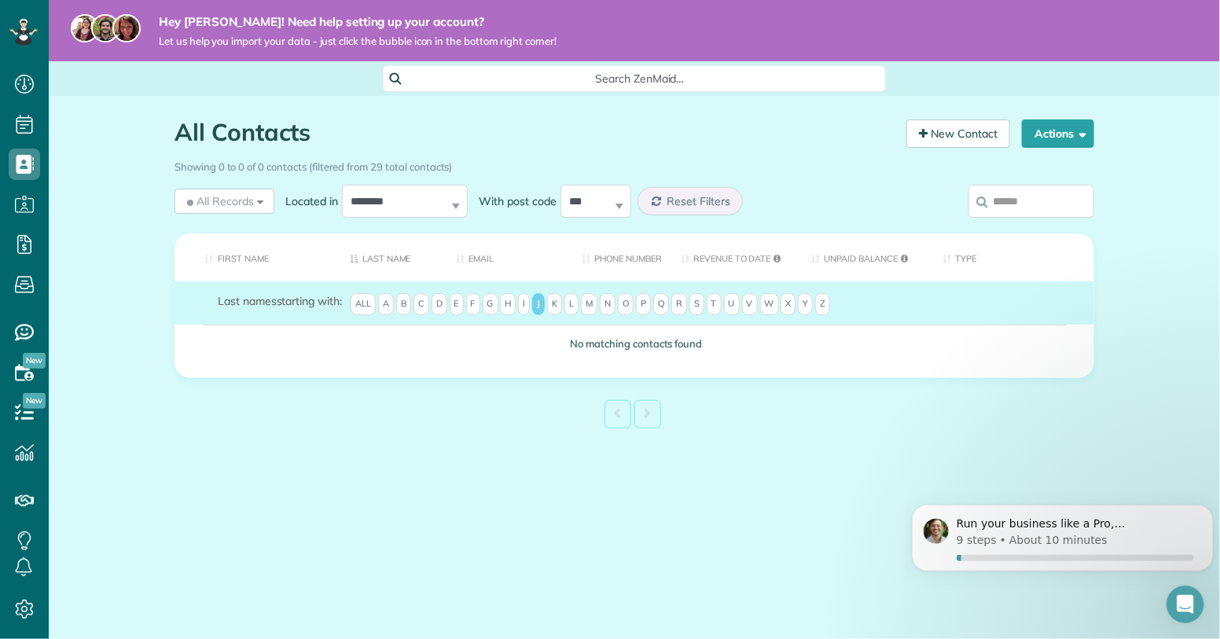
scroll to position [0, 0]
